Goal: Communication & Community: Answer question/provide support

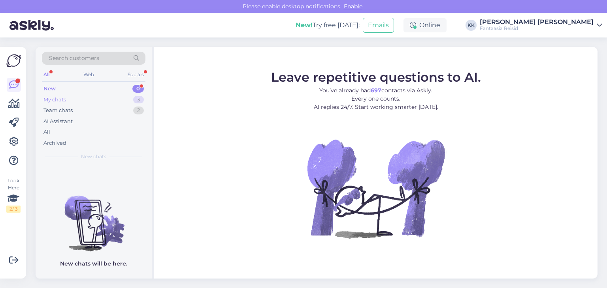
click at [68, 100] on div "My chats 3" at bounding box center [94, 99] width 104 height 11
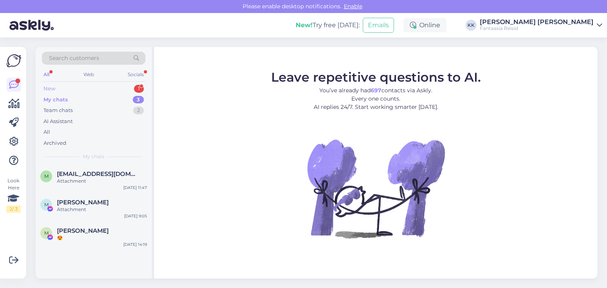
click at [98, 91] on div "New 1" at bounding box center [94, 88] width 104 height 11
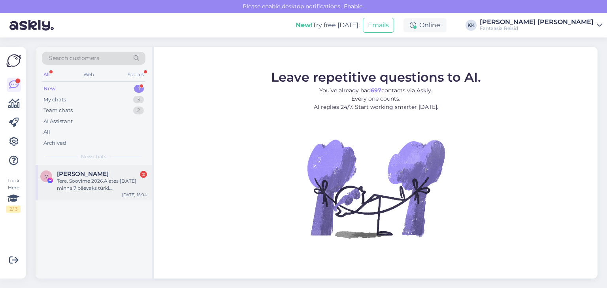
click at [94, 179] on div "Tere. Soovime 2026.Alates [DATE] minna 7 päevaks türki. [GEOGRAPHIC_DATA][PERSO…" at bounding box center [102, 185] width 90 height 14
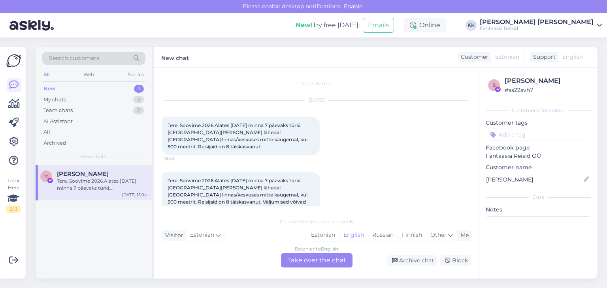
scroll to position [6, 0]
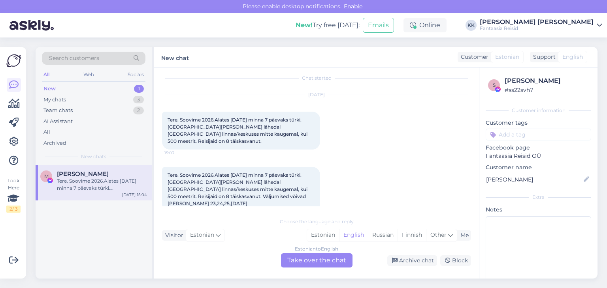
click at [64, 90] on div "New 1" at bounding box center [94, 88] width 104 height 11
click at [65, 90] on div "New 1" at bounding box center [94, 88] width 104 height 11
click at [87, 92] on div "New 1" at bounding box center [94, 88] width 104 height 11
click at [77, 100] on div "My chats 3" at bounding box center [94, 99] width 104 height 11
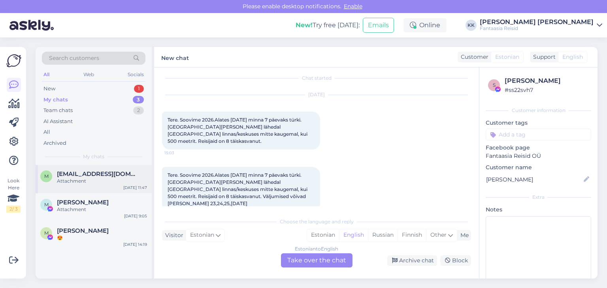
click at [76, 178] on div "Attachment" at bounding box center [102, 181] width 90 height 7
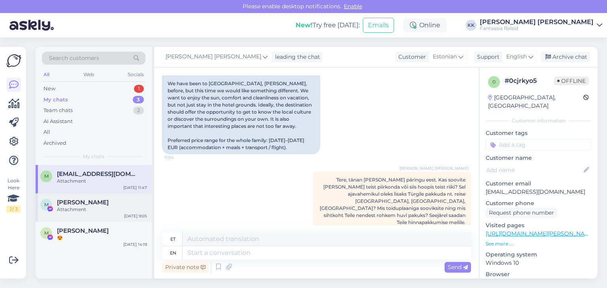
click at [81, 205] on span "[PERSON_NAME]" at bounding box center [83, 202] width 52 height 7
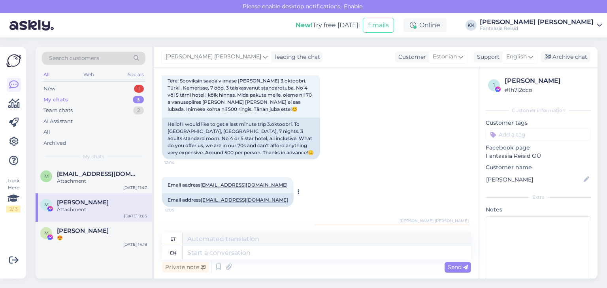
scroll to position [0, 0]
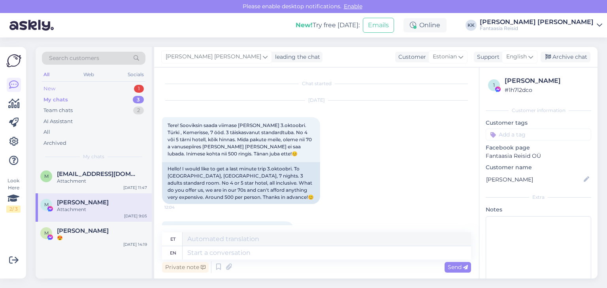
click at [72, 89] on div "New 1" at bounding box center [94, 88] width 104 height 11
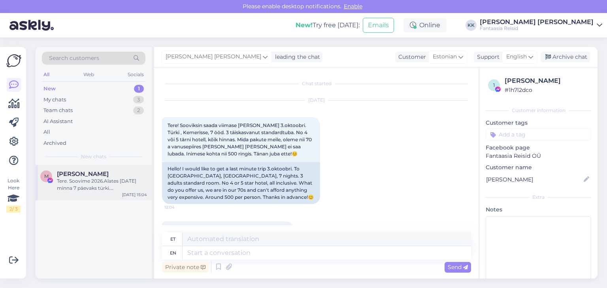
click at [85, 185] on div "Tere. Soovime 2026.Alates [DATE] minna 7 päevaks türki. [GEOGRAPHIC_DATA][PERSO…" at bounding box center [102, 185] width 90 height 14
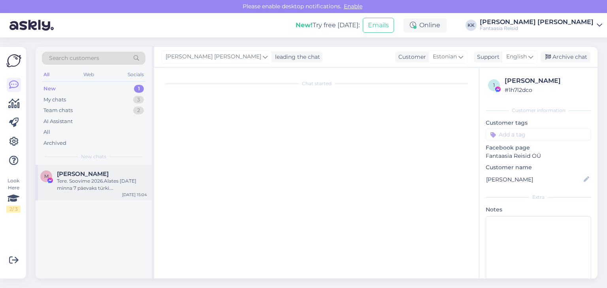
scroll to position [6, 0]
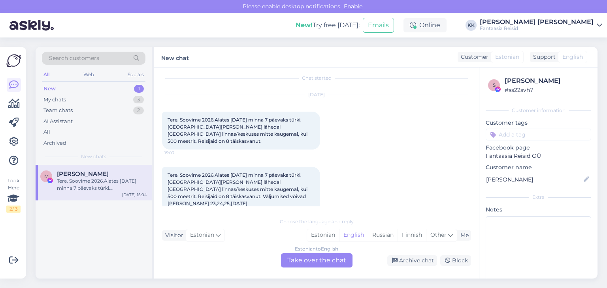
click at [296, 259] on div "Estonian to English Take over the chat" at bounding box center [317, 261] width 72 height 14
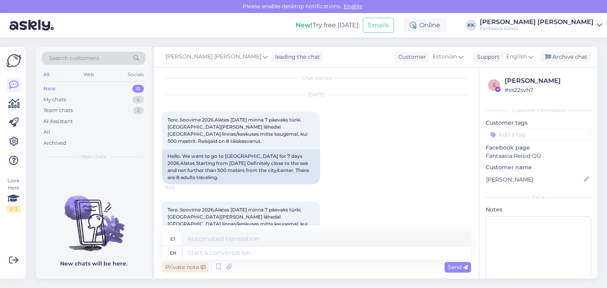
click at [185, 267] on div "Private note" at bounding box center [185, 267] width 47 height 11
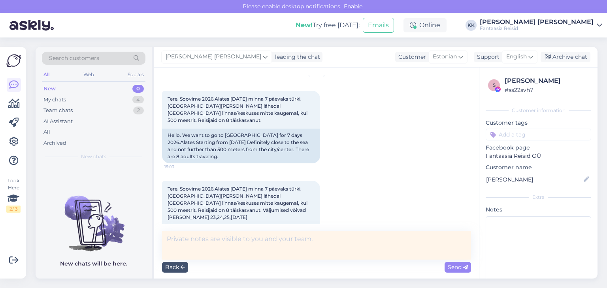
scroll to position [45, 0]
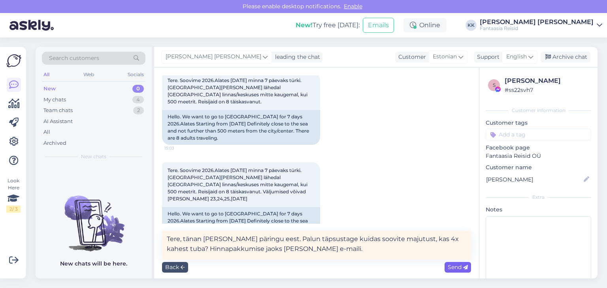
type textarea "Tere, tänan [PERSON_NAME] päringu eest. Palun täpsustage kuidas soovite majutus…"
click at [458, 264] on span "Send" at bounding box center [458, 267] width 20 height 7
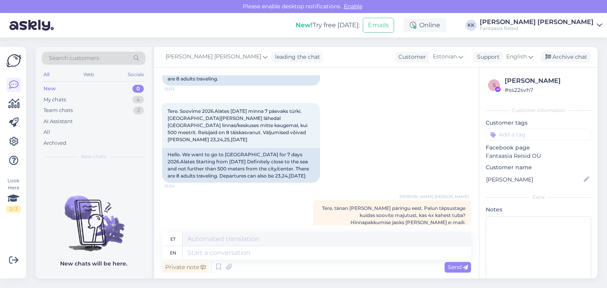
click at [53, 85] on div "New" at bounding box center [49, 89] width 12 height 8
